Goal: Information Seeking & Learning: Learn about a topic

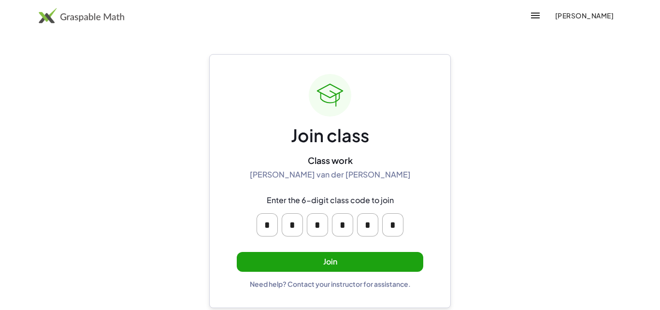
click at [387, 255] on button "Join" at bounding box center [330, 262] width 187 height 20
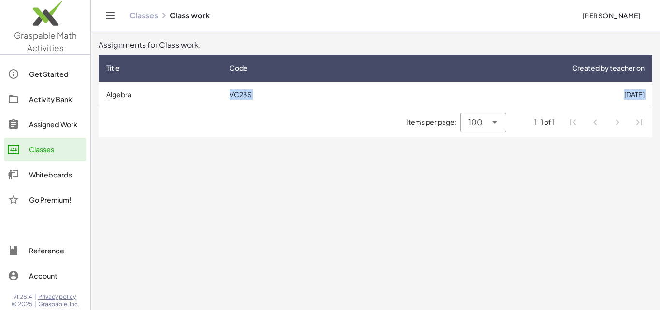
drag, startPoint x: 209, startPoint y: 117, endPoint x: 219, endPoint y: 98, distance: 21.2
click at [219, 98] on div "Title Code Created by teacher on Algebra VC23S [DATE] Items per page: 100 *** 1…" at bounding box center [376, 96] width 554 height 83
click at [207, 113] on div "Items per page: 100 *** 1-1 of 1" at bounding box center [376, 122] width 554 height 30
click at [114, 15] on icon "Toggle navigation" at bounding box center [110, 16] width 12 height 12
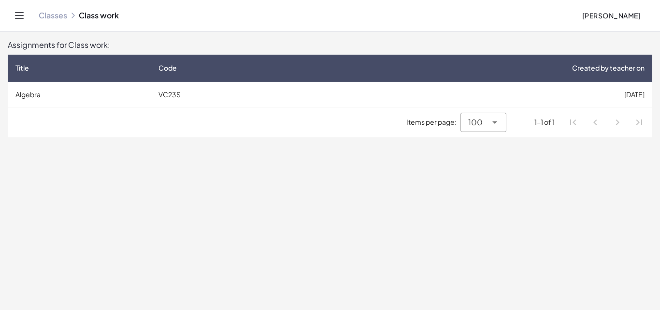
click at [24, 18] on icon "Toggle navigation" at bounding box center [20, 16] width 12 height 12
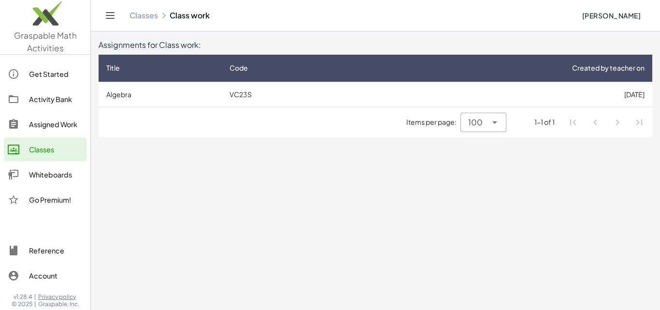
click at [175, 17] on div "Classes Class work" at bounding box center [352, 16] width 445 height 10
click at [178, 17] on div "Classes Class work" at bounding box center [352, 16] width 445 height 10
click at [43, 76] on div "Get Started" at bounding box center [56, 74] width 54 height 12
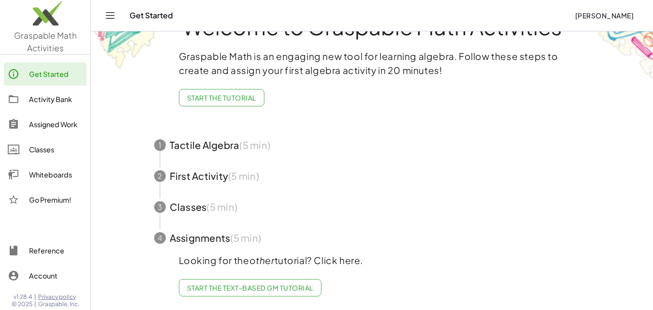
scroll to position [44, 0]
click at [221, 140] on span "button" at bounding box center [372, 145] width 459 height 31
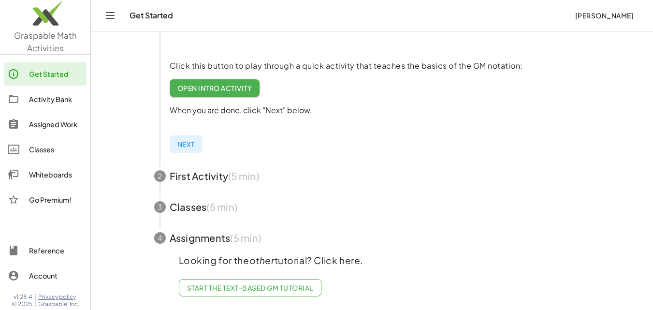
scroll to position [205, 0]
click at [65, 116] on link "Assigned Work" at bounding box center [45, 124] width 83 height 23
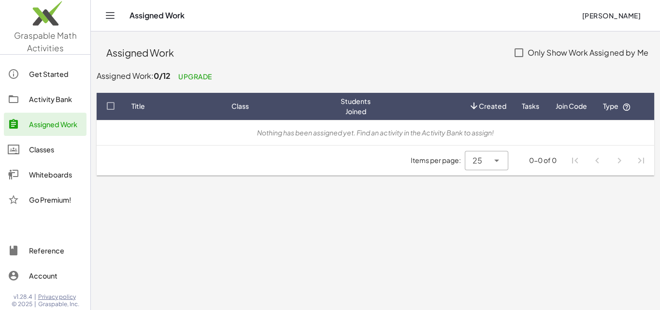
click at [573, 108] on span "Join Code" at bounding box center [571, 106] width 31 height 10
click at [568, 104] on span "Join Code" at bounding box center [571, 106] width 31 height 10
click at [59, 150] on div "Classes" at bounding box center [56, 150] width 54 height 12
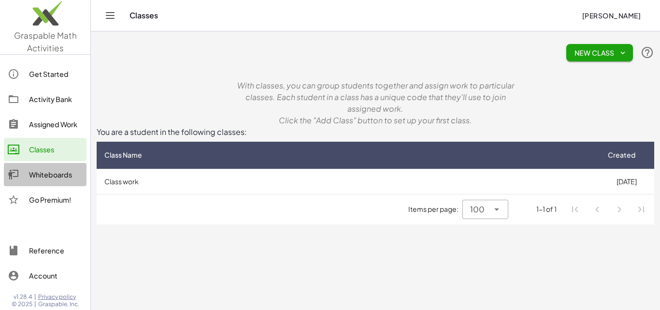
click at [56, 170] on div "Whiteboards" at bounding box center [56, 175] width 54 height 12
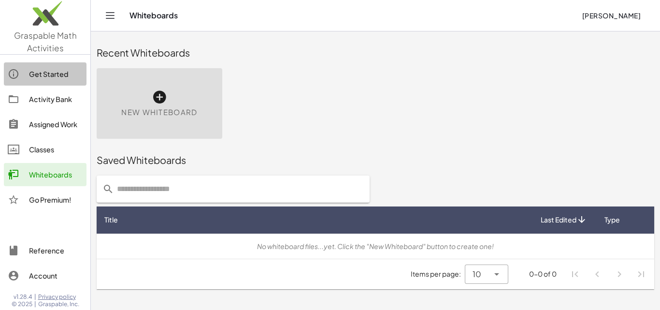
click at [61, 71] on div "Get Started" at bounding box center [56, 74] width 54 height 12
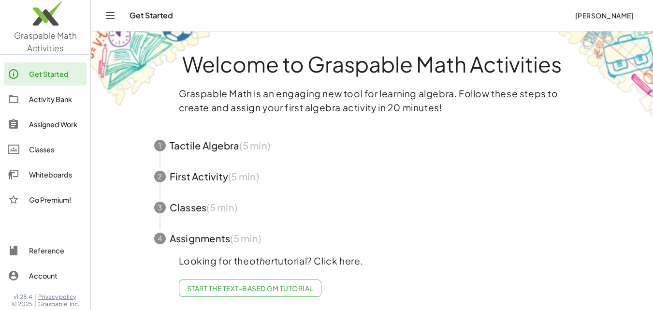
scroll to position [8, 0]
click at [247, 283] on span "Start the Text-based GM Tutorial" at bounding box center [250, 287] width 126 height 9
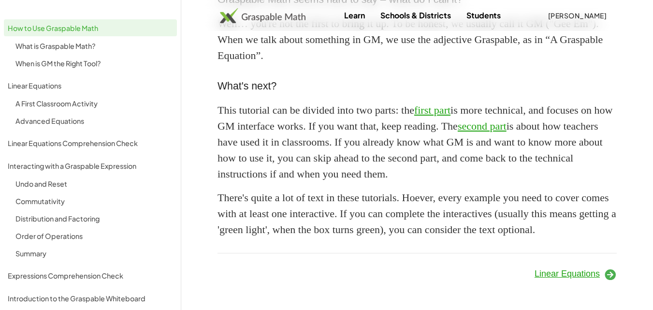
scroll to position [931, 0]
click at [611, 274] on icon at bounding box center [610, 274] width 13 height 13
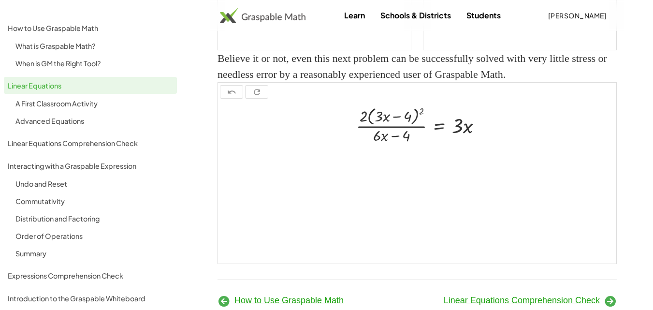
scroll to position [1295, 0]
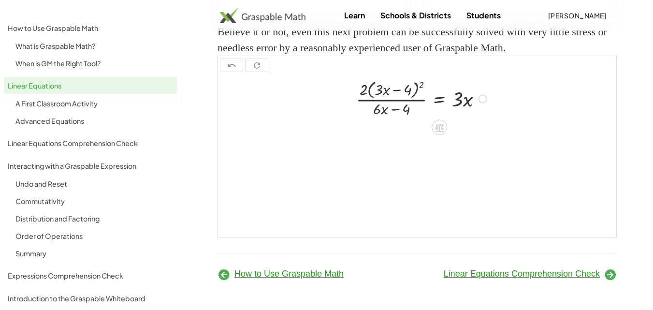
click at [475, 83] on div at bounding box center [422, 98] width 143 height 42
drag, startPoint x: 464, startPoint y: 100, endPoint x: 467, endPoint y: 105, distance: 5.6
click at [467, 105] on div at bounding box center [422, 98] width 143 height 42
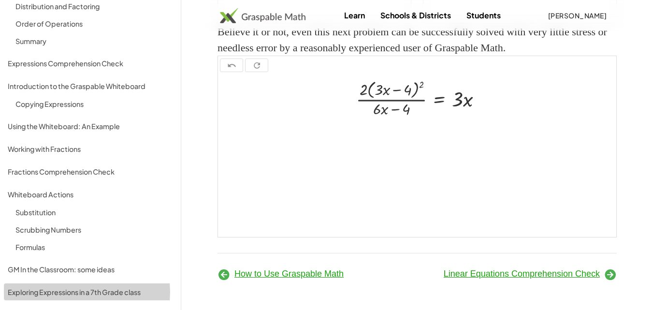
click at [138, 286] on div "Exploring Expressions in a 7th Grade class" at bounding box center [90, 292] width 165 height 12
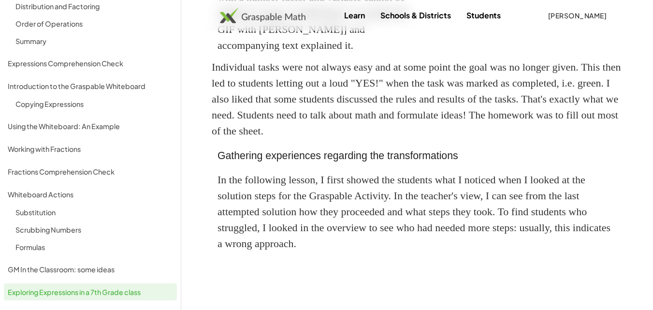
scroll to position [1604, 0]
